Goal: Navigation & Orientation: Find specific page/section

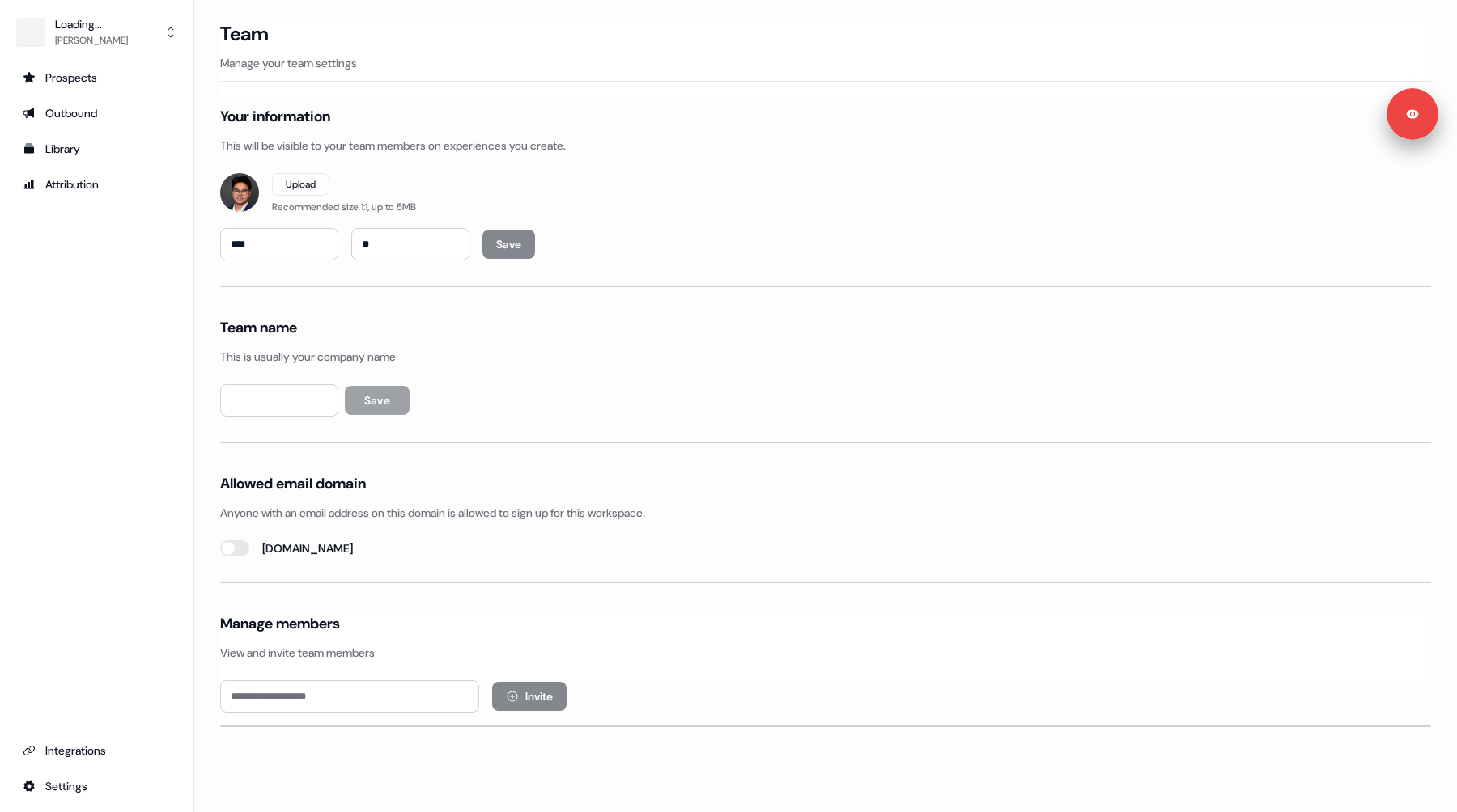
type input "**********"
click at [94, 119] on div "Outbound" at bounding box center [97, 113] width 148 height 16
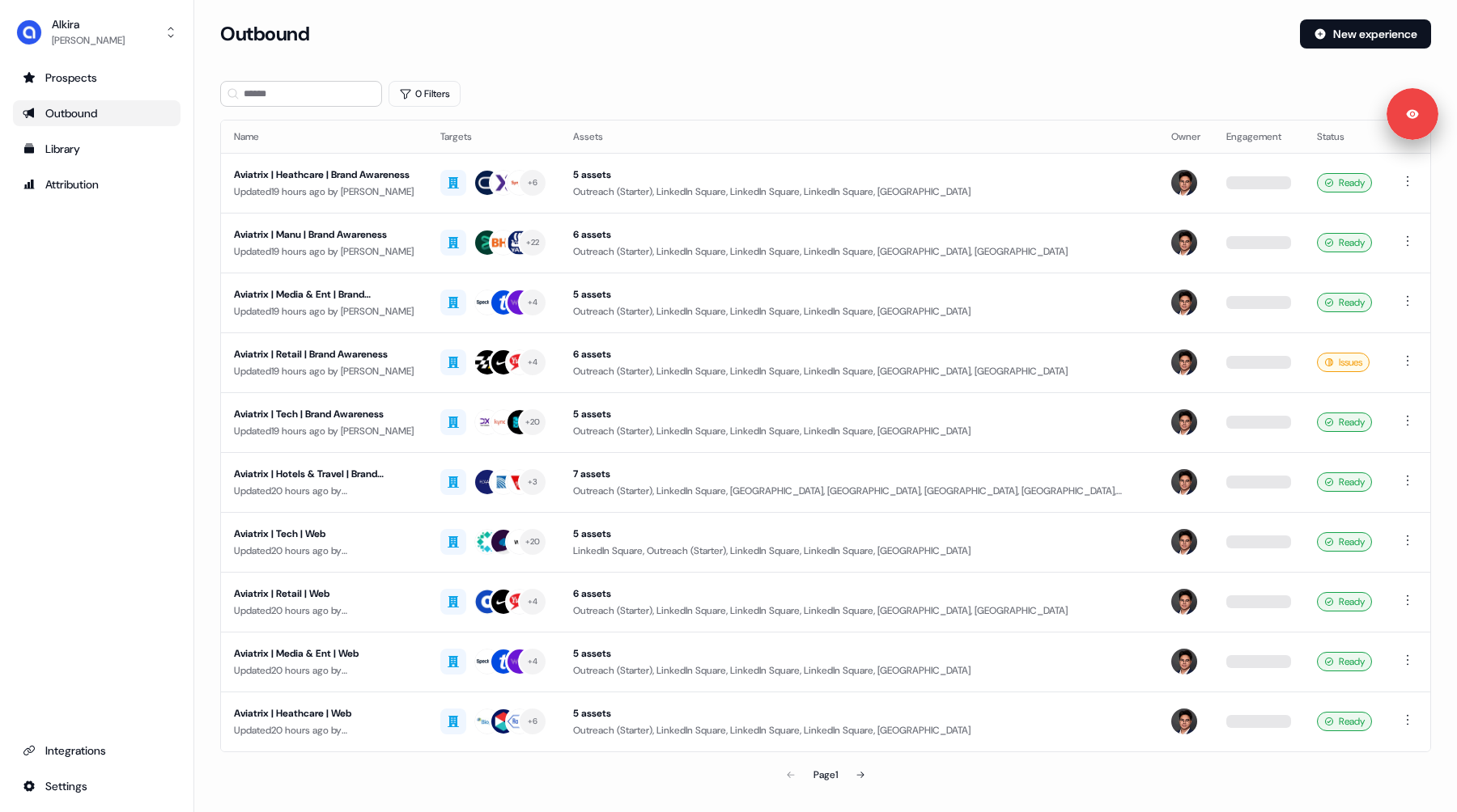
click at [96, 200] on div "Prospects Outbound Library Attribution Integrations Settings" at bounding box center [97, 432] width 168 height 734
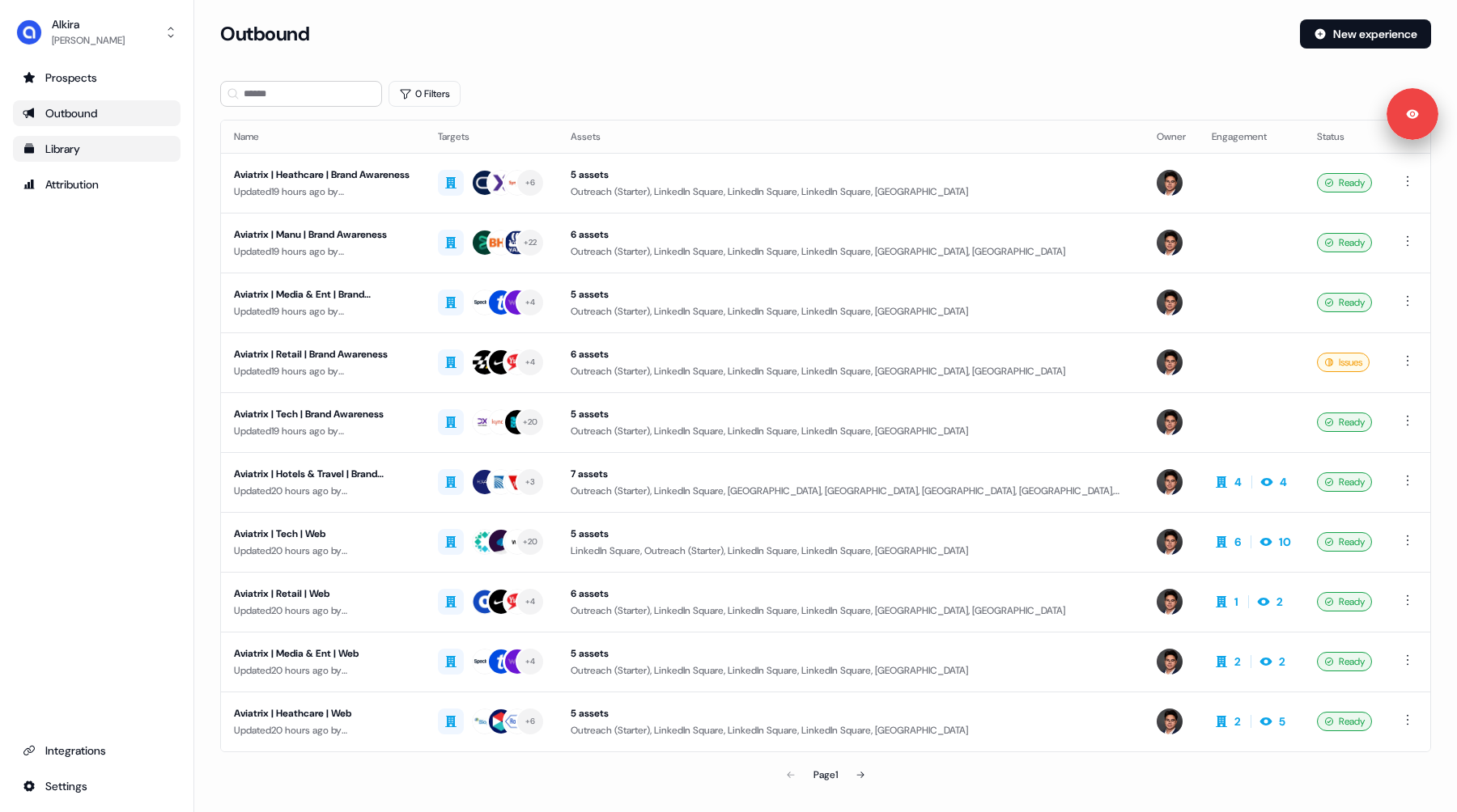
click at [62, 154] on div "Library" at bounding box center [97, 149] width 148 height 16
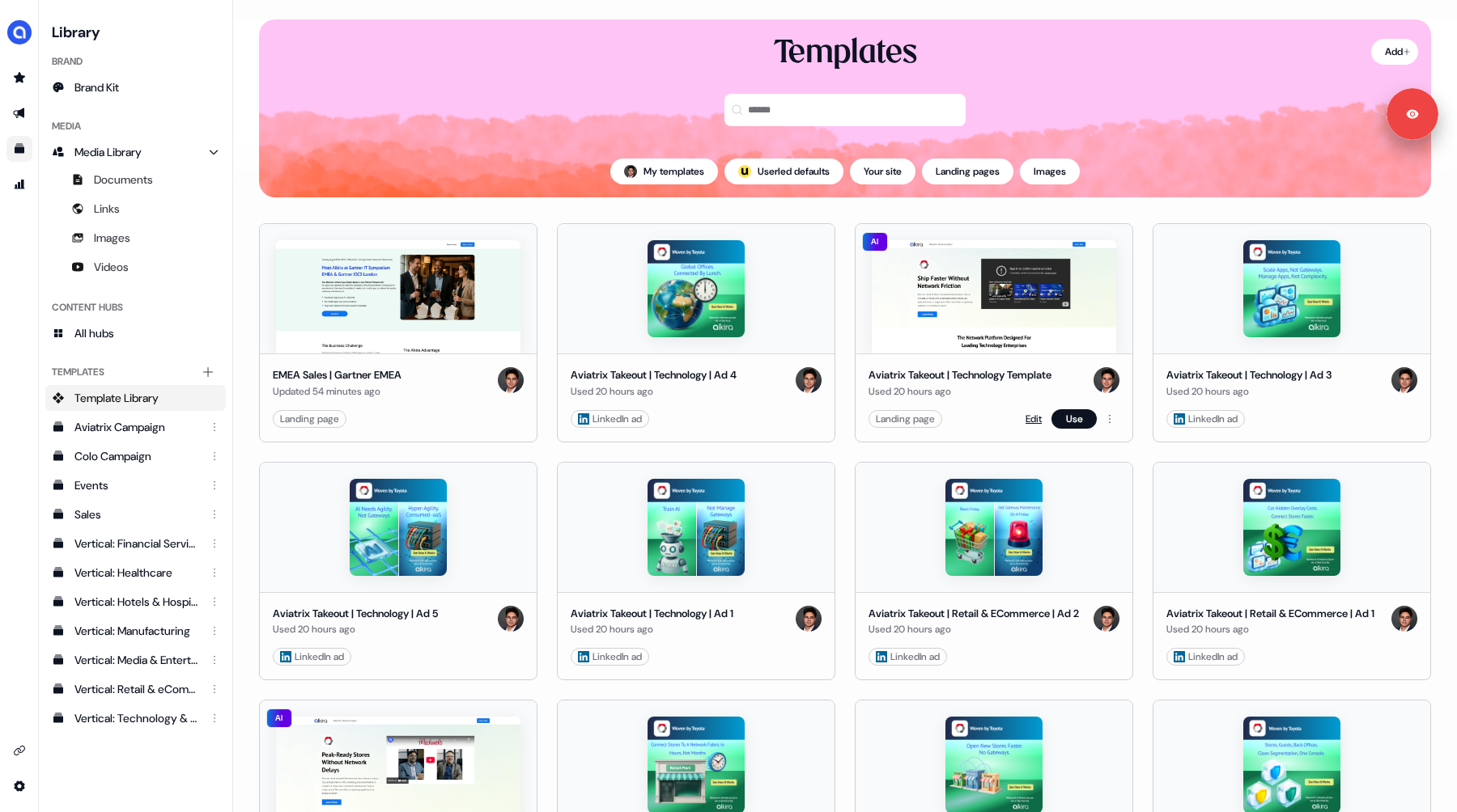
click at [1027, 419] on link "Edit" at bounding box center [1033, 419] width 16 height 16
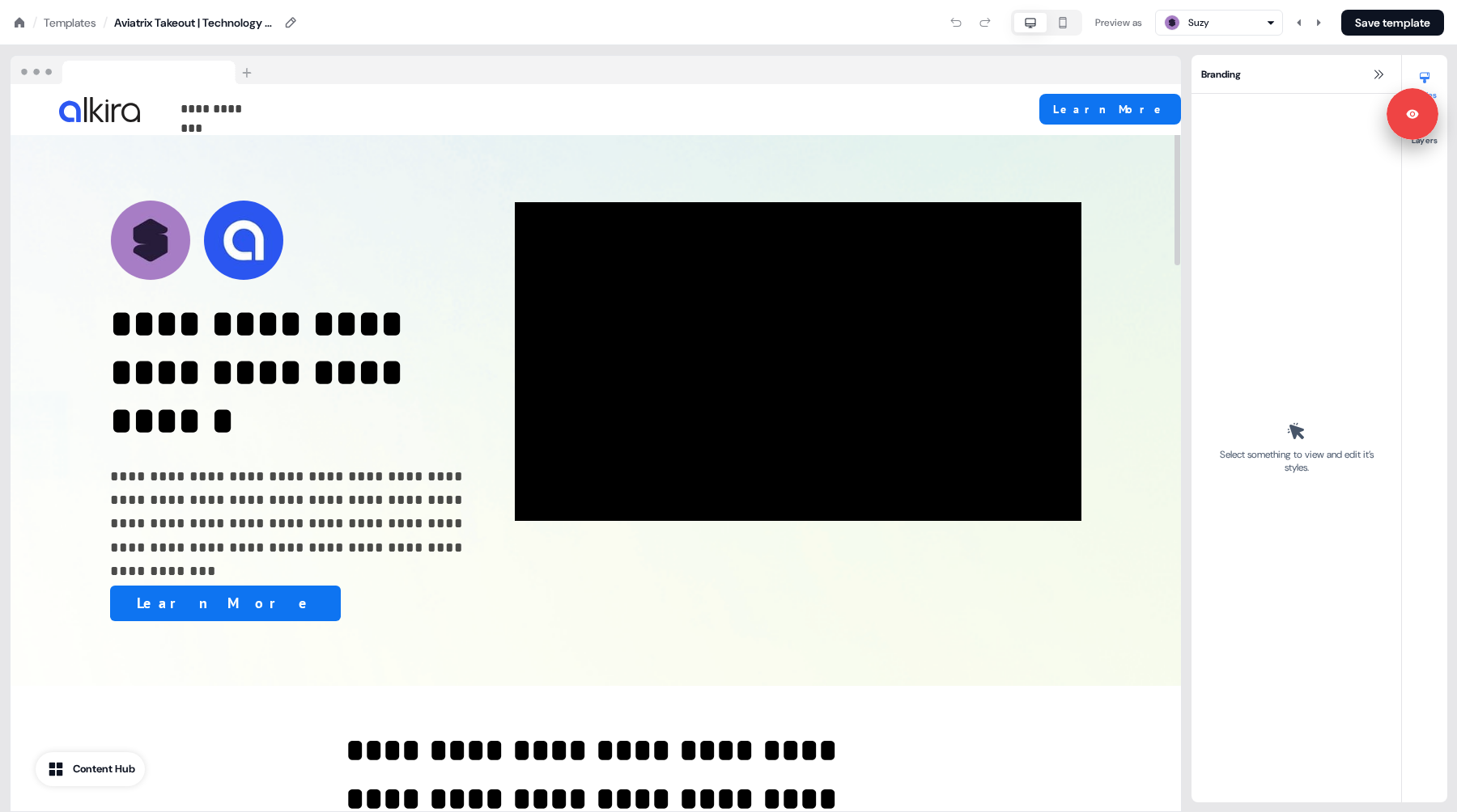
click at [638, 26] on div "Preview as Suzy Save template" at bounding box center [871, 23] width 1146 height 26
click at [18, 25] on icon at bounding box center [19, 23] width 13 height 13
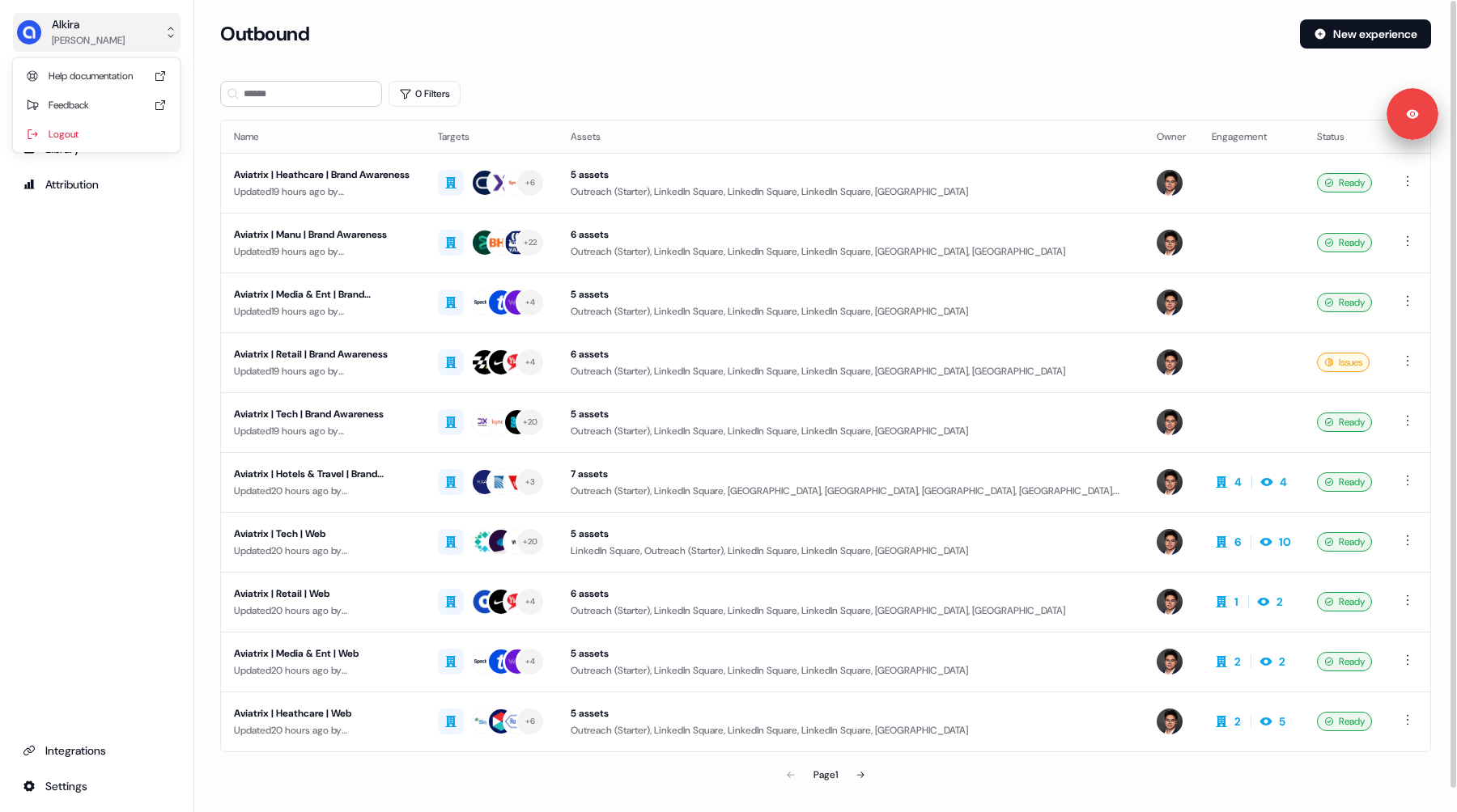
click at [111, 49] on button "Alkira Hugh Le" at bounding box center [97, 32] width 168 height 39
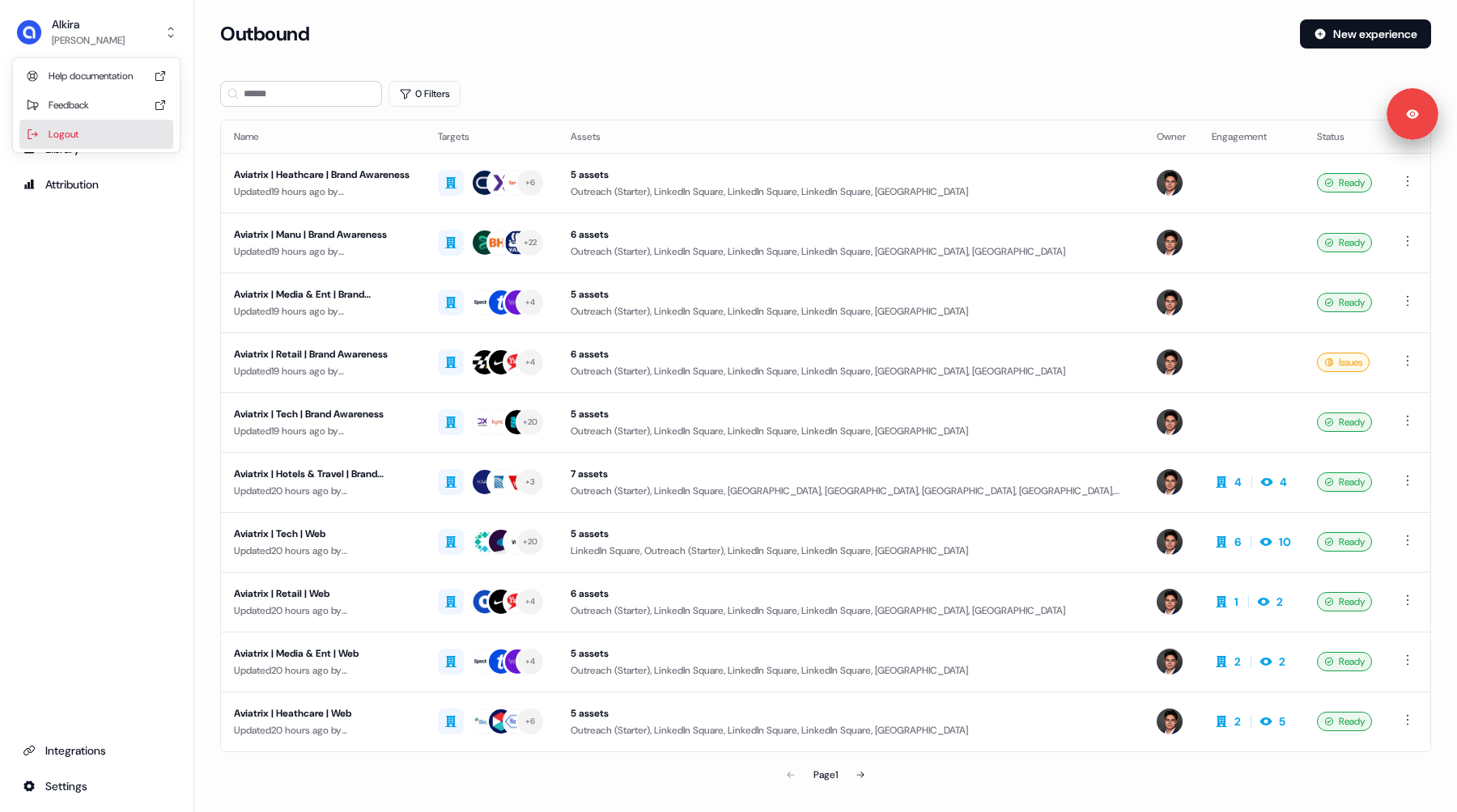
click at [109, 127] on div "Logout" at bounding box center [96, 134] width 153 height 29
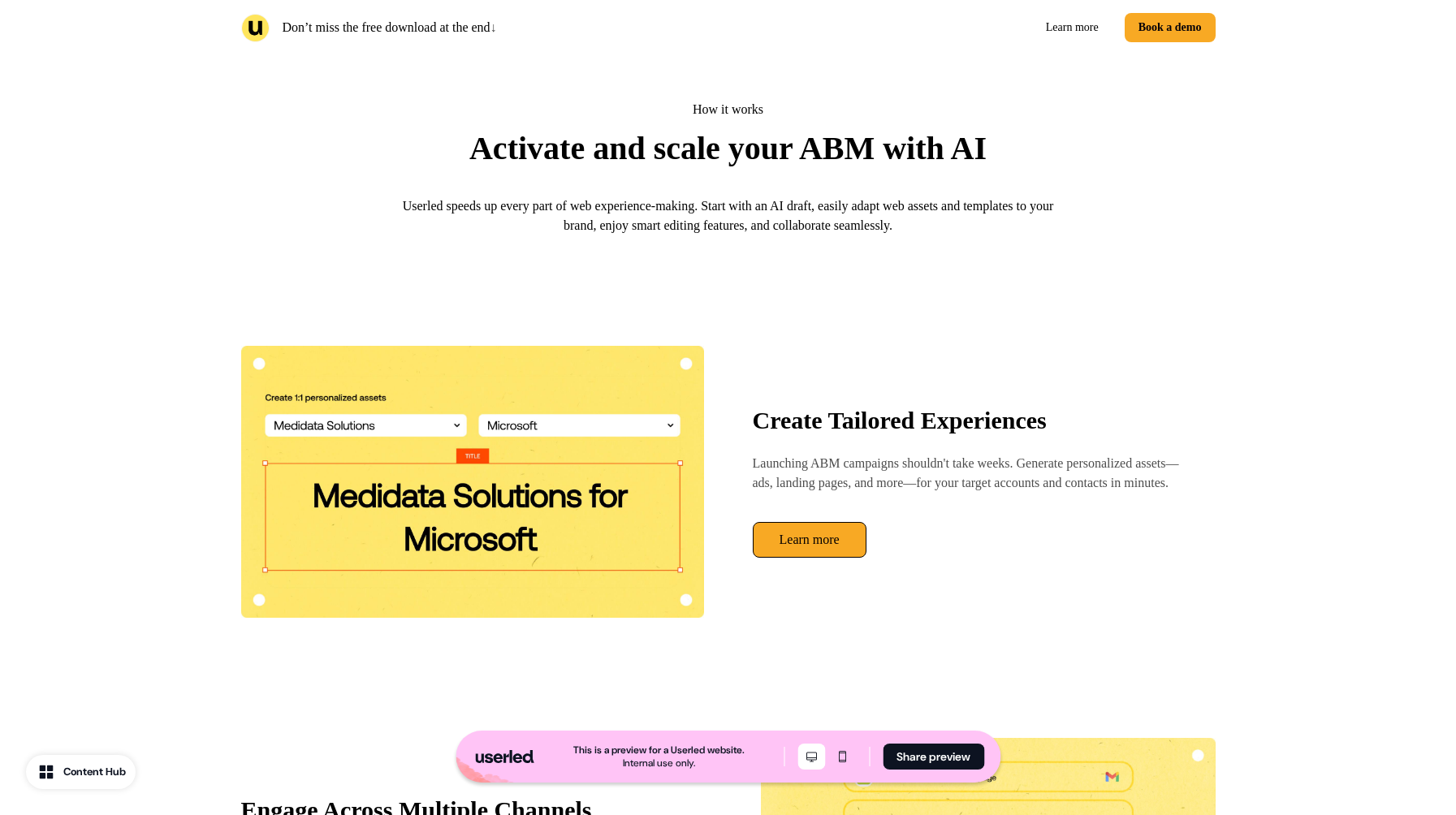
scroll to position [1299, 0]
